Goal: Find specific fact: Find specific page/section

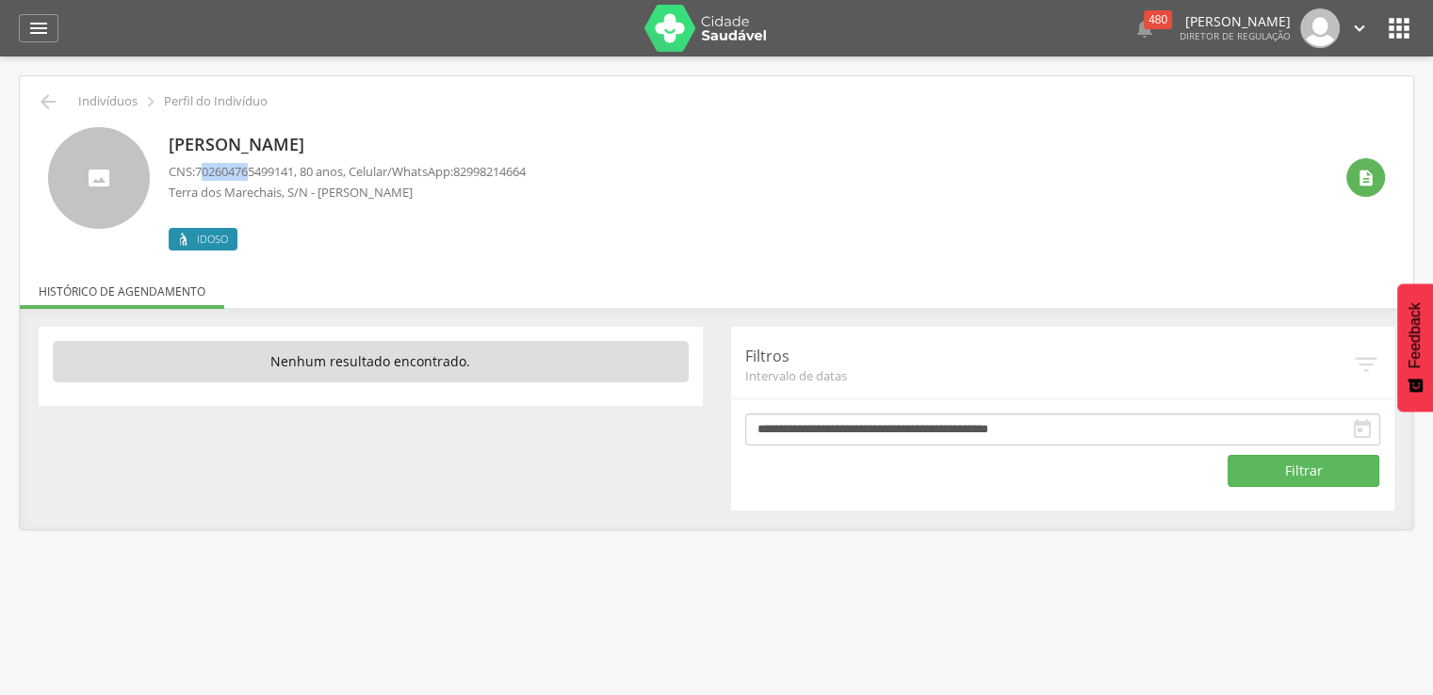
drag, startPoint x: 203, startPoint y: 171, endPoint x: 255, endPoint y: 166, distance: 53.1
click at [255, 166] on span "702604765499141" at bounding box center [244, 171] width 99 height 17
drag, startPoint x: 198, startPoint y: 170, endPoint x: 301, endPoint y: 168, distance: 103.6
click at [294, 168] on span "702604765499141" at bounding box center [244, 171] width 99 height 17
copy span "702604765499141"
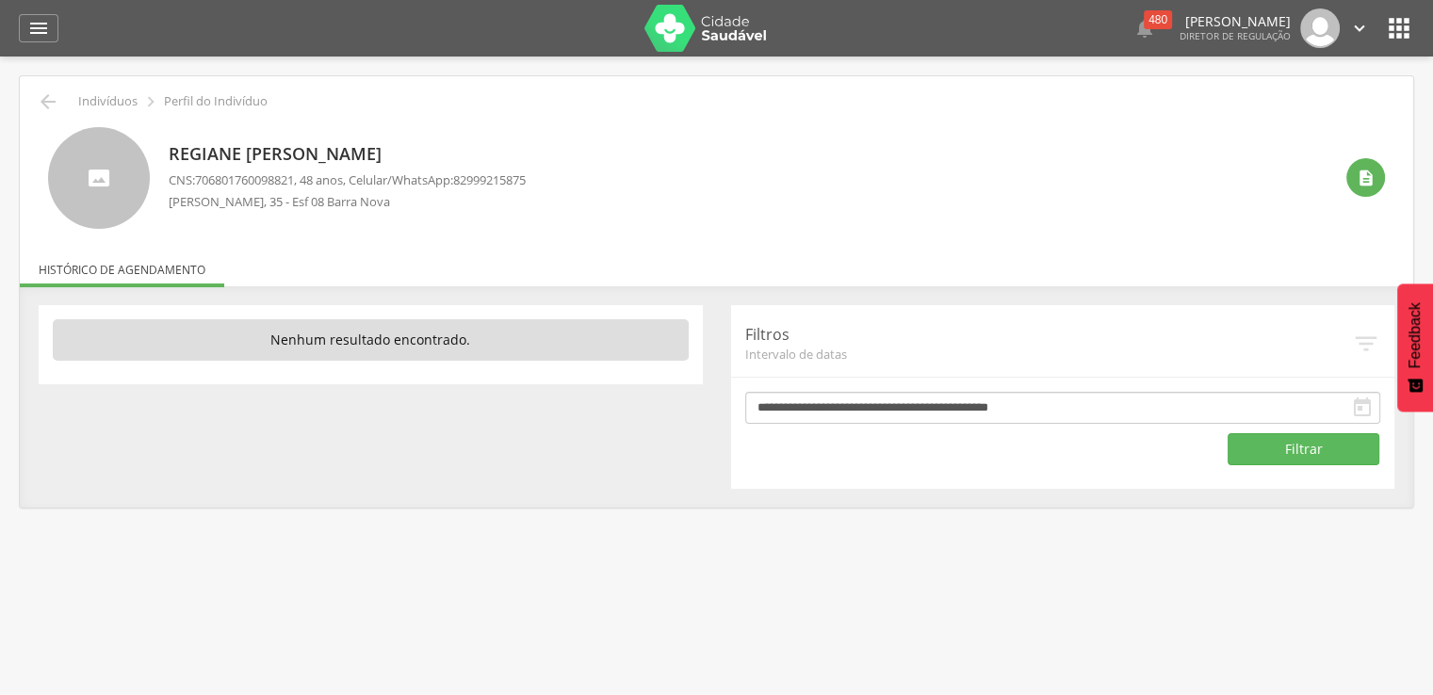
click at [201, 174] on span "706801760098821" at bounding box center [244, 179] width 99 height 17
drag, startPoint x: 201, startPoint y: 174, endPoint x: 252, endPoint y: 172, distance: 51.8
click at [252, 172] on span "706801760098821" at bounding box center [244, 179] width 99 height 17
copy span "706801760098821"
click at [200, 178] on span "706003311315344" at bounding box center [244, 179] width 99 height 17
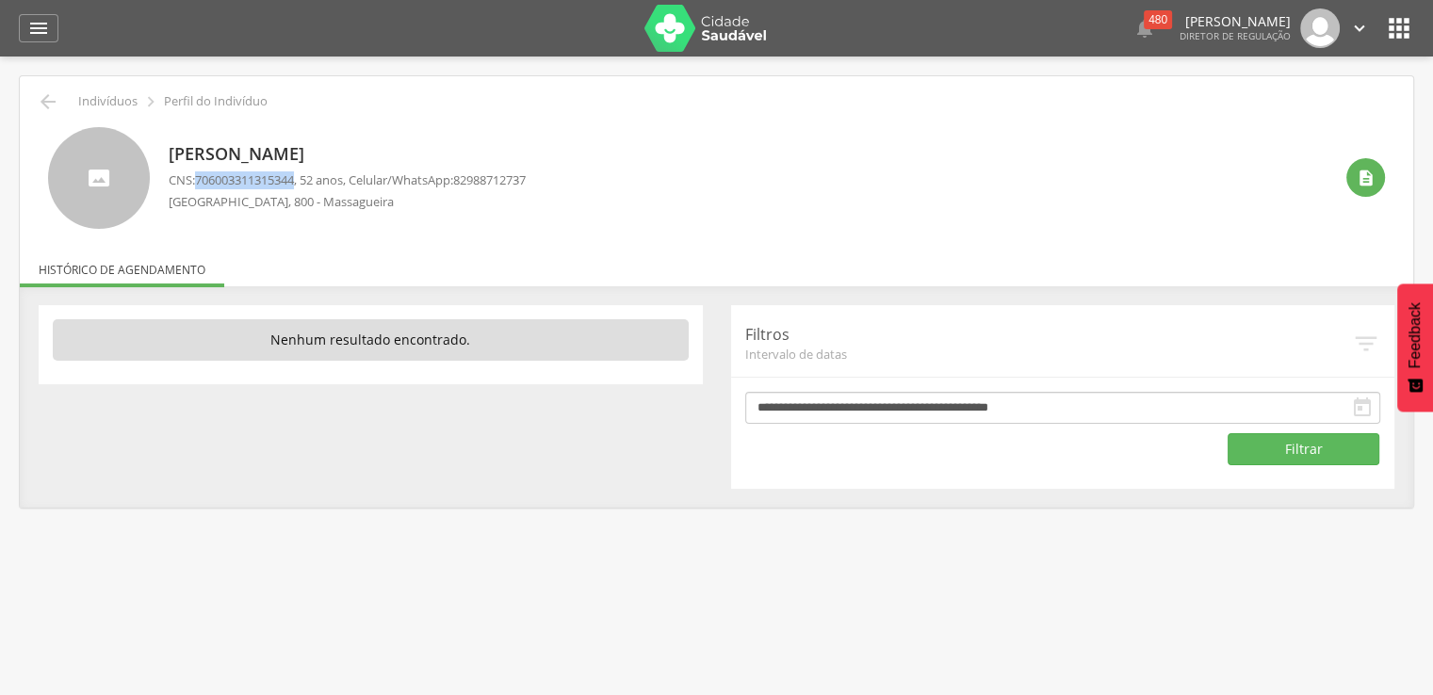
drag, startPoint x: 200, startPoint y: 178, endPoint x: 241, endPoint y: 177, distance: 41.5
click at [241, 177] on span "706003311315344" at bounding box center [244, 179] width 99 height 17
copy span "706003311315344"
